Goal: Information Seeking & Learning: Understand process/instructions

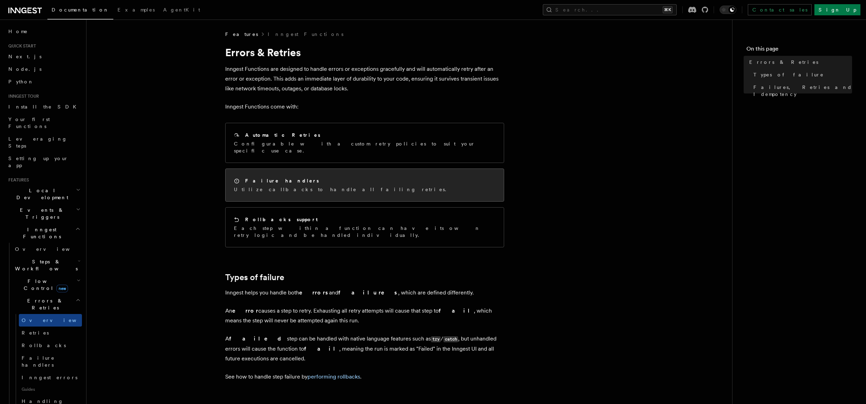
click at [372, 169] on div "Failure handlers Utilize callbacks to handle all failing retries." at bounding box center [365, 185] width 278 height 32
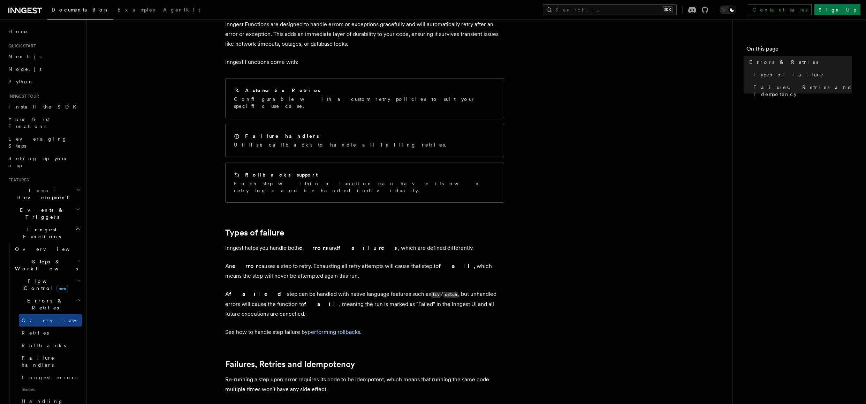
scroll to position [166, 0]
